Goal: Task Accomplishment & Management: Manage account settings

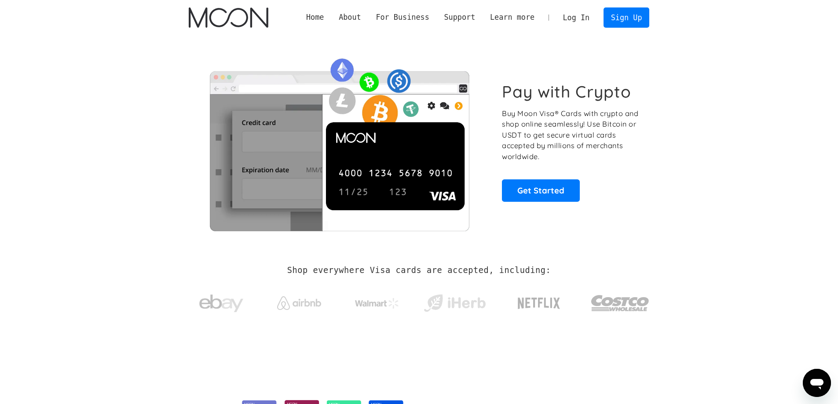
click at [579, 20] on link "Log In" at bounding box center [576, 17] width 41 height 19
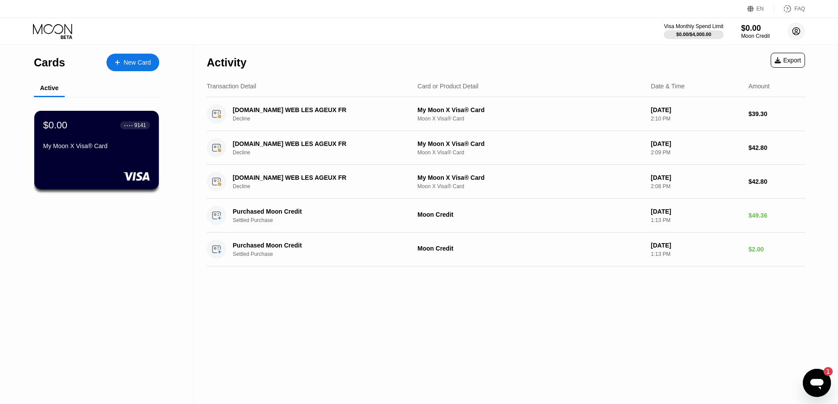
click at [798, 32] on circle at bounding box center [797, 31] width 18 height 18
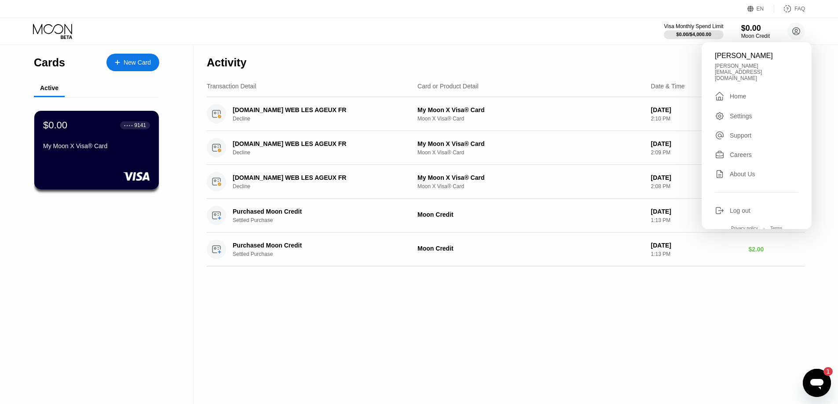
click at [742, 93] on div "Home" at bounding box center [738, 96] width 16 height 7
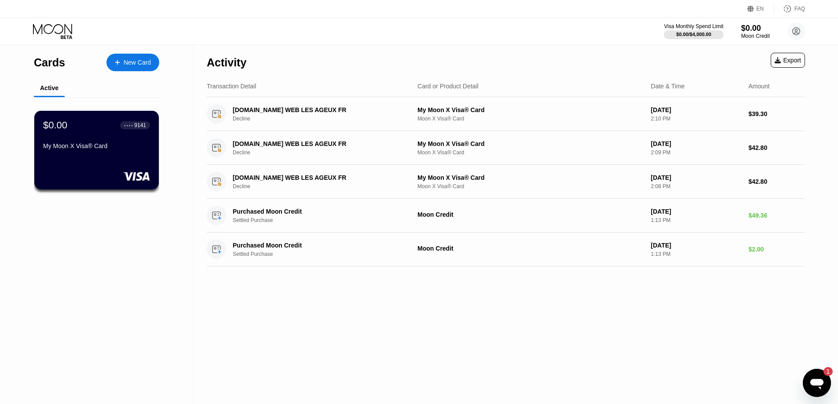
click at [55, 34] on icon at bounding box center [53, 31] width 41 height 15
click at [63, 139] on div "$0.00 ● ● ● ● 9141 My Moon X Visa® Card" at bounding box center [97, 136] width 108 height 34
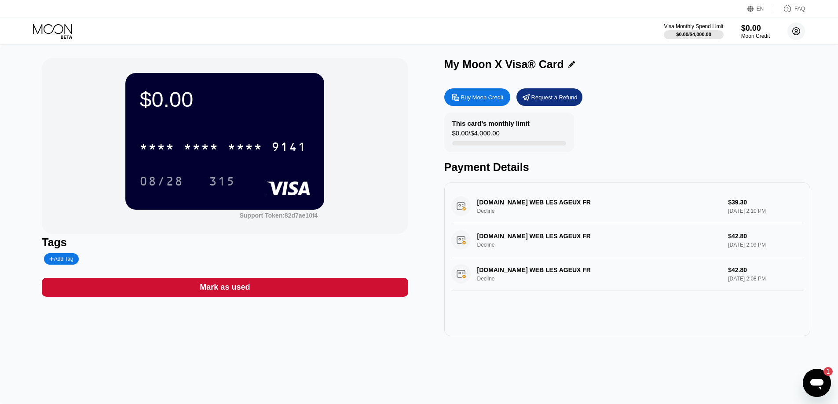
click at [797, 31] on icon at bounding box center [796, 31] width 5 height 5
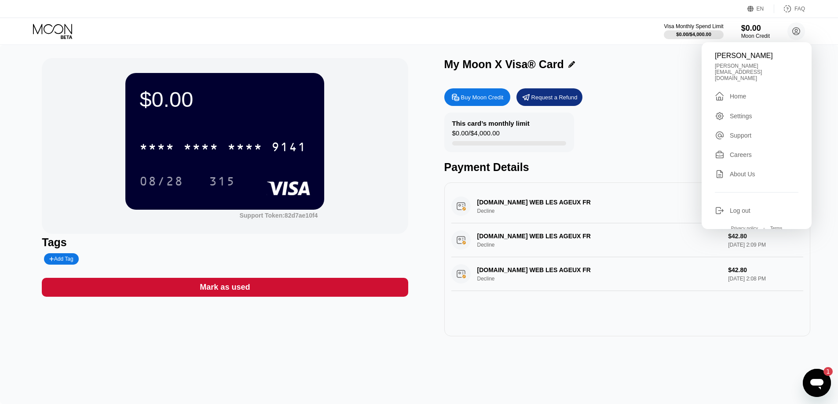
click at [745, 113] on div "Settings" at bounding box center [741, 116] width 22 height 7
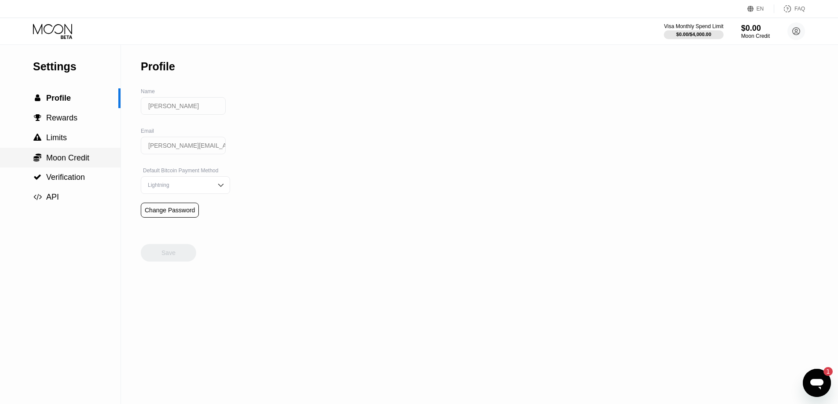
click at [57, 161] on span "Moon Credit" at bounding box center [67, 158] width 43 height 9
